Goal: Task Accomplishment & Management: Manage account settings

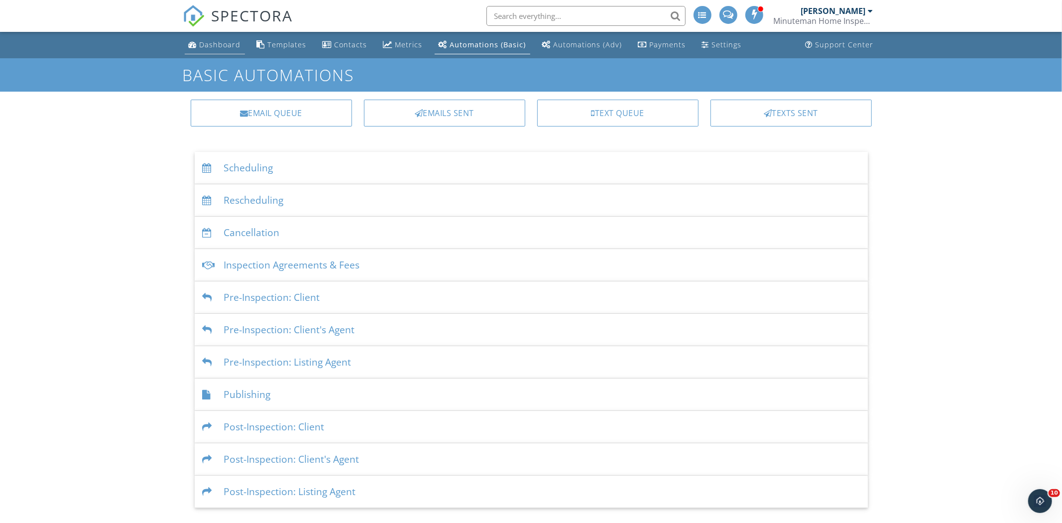
click at [228, 47] on div "Dashboard" at bounding box center [220, 44] width 41 height 9
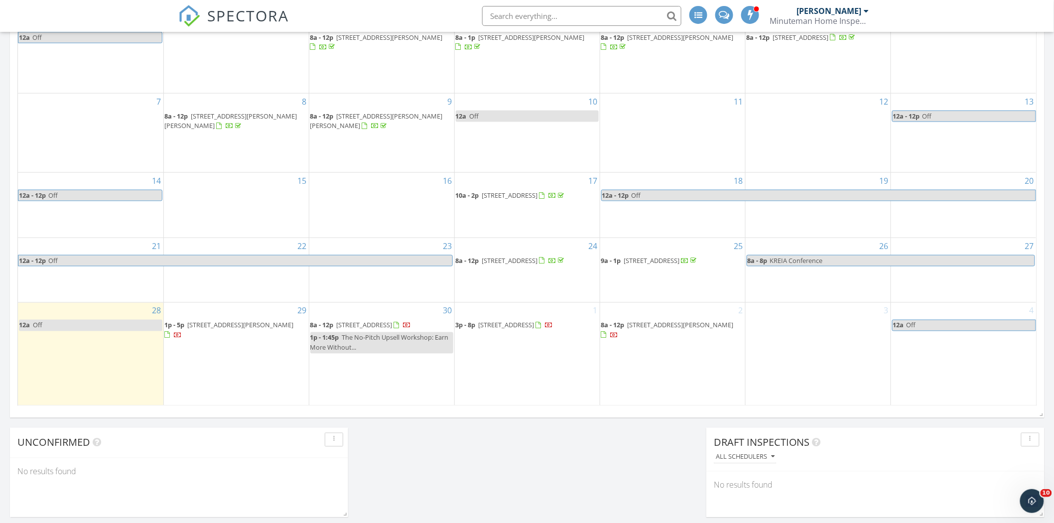
scroll to position [515, 0]
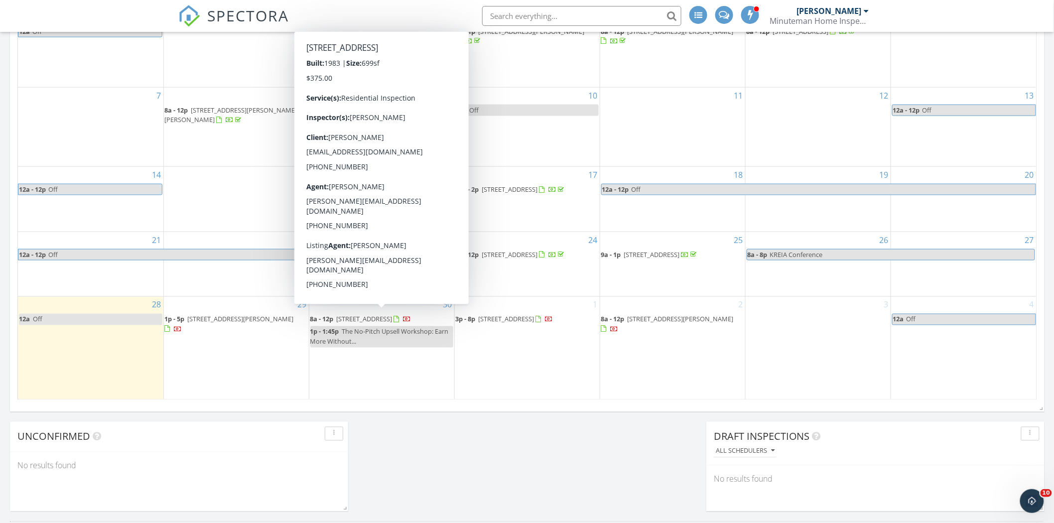
click at [392, 315] on span "1117 Turkey Foot Rd 6, Lexington 40502" at bounding box center [365, 319] width 56 height 9
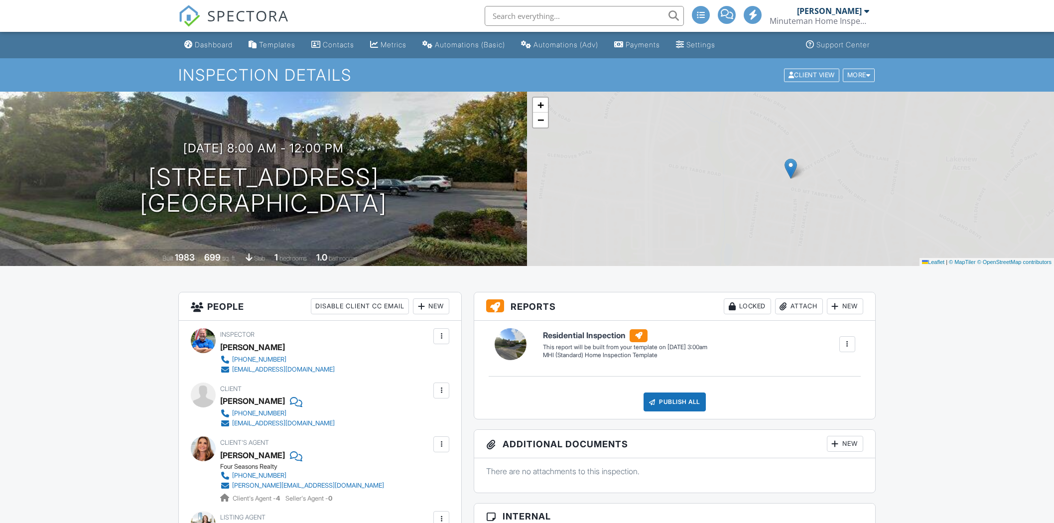
click at [842, 15] on div "[PERSON_NAME]" at bounding box center [829, 11] width 65 height 10
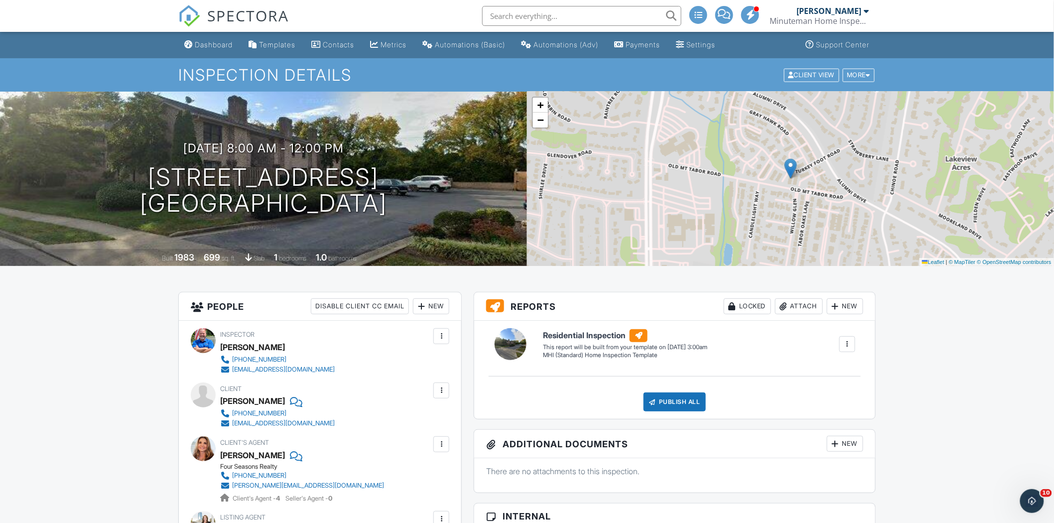
click at [833, 17] on div "Minuteman Home Inspections LLC" at bounding box center [820, 21] width 100 height 10
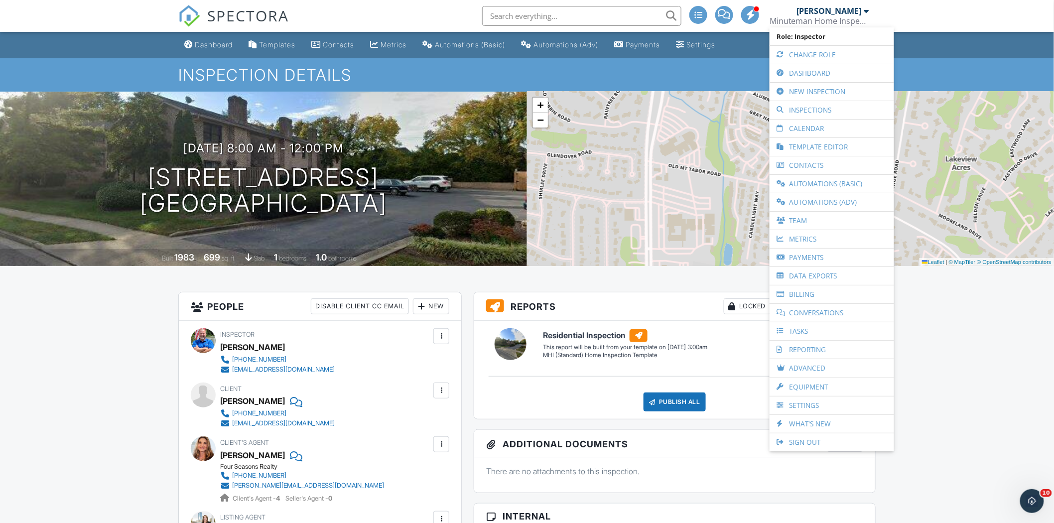
click at [914, 17] on nav "SPECTORA Terry Roark Minuteman Home Inspections LLC Role: Inspector Change Role…" at bounding box center [527, 16] width 1054 height 32
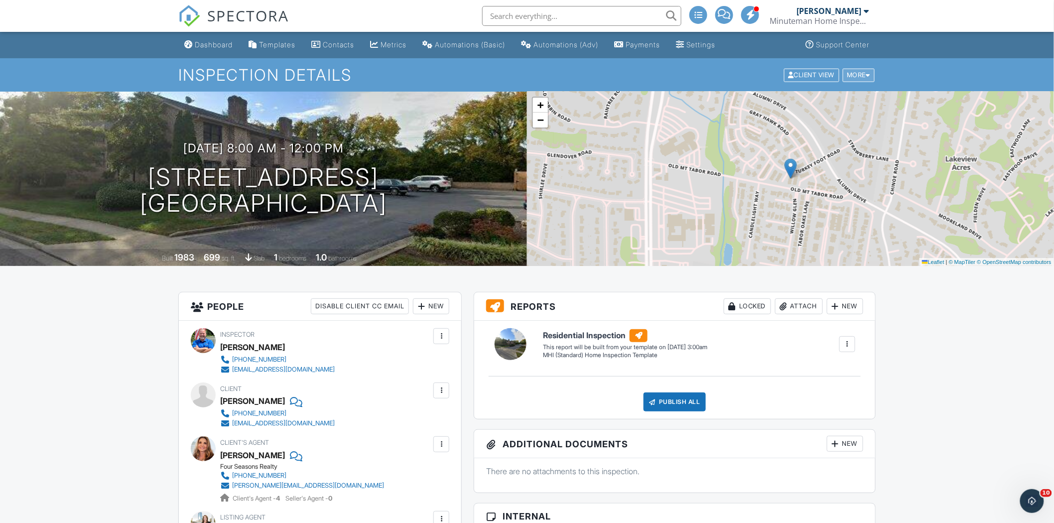
click at [860, 71] on div "More" at bounding box center [859, 74] width 32 height 13
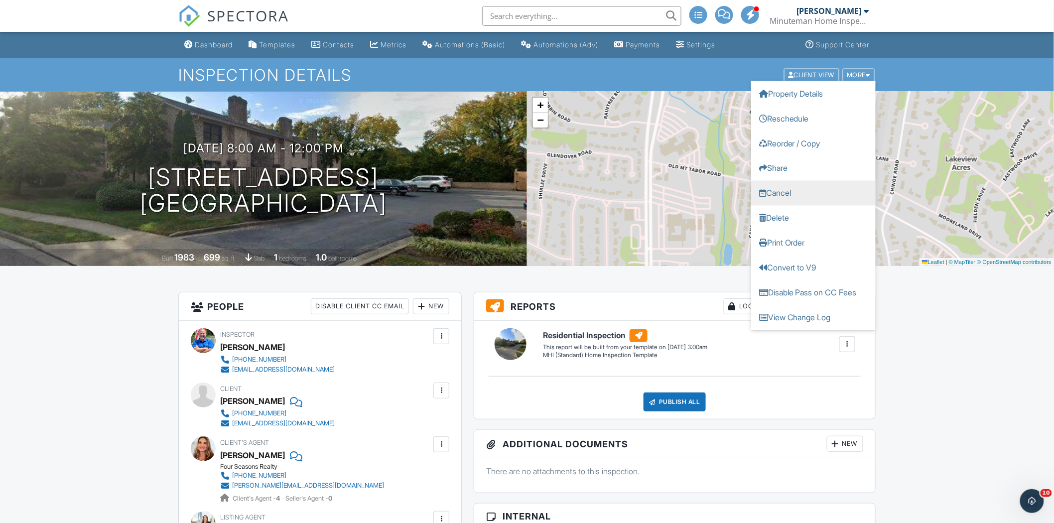
click at [782, 188] on link "Cancel" at bounding box center [813, 192] width 125 height 25
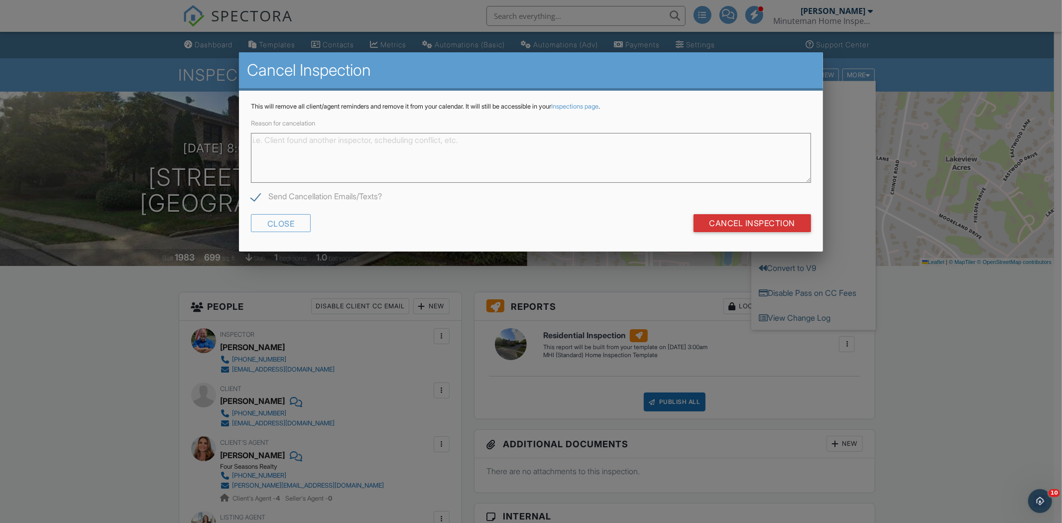
type textarea "N"
type textarea "Contract was cancelled."
click at [750, 220] on input "Cancel Inspection" at bounding box center [753, 223] width 118 height 18
